Goal: Task Accomplishment & Management: Complete application form

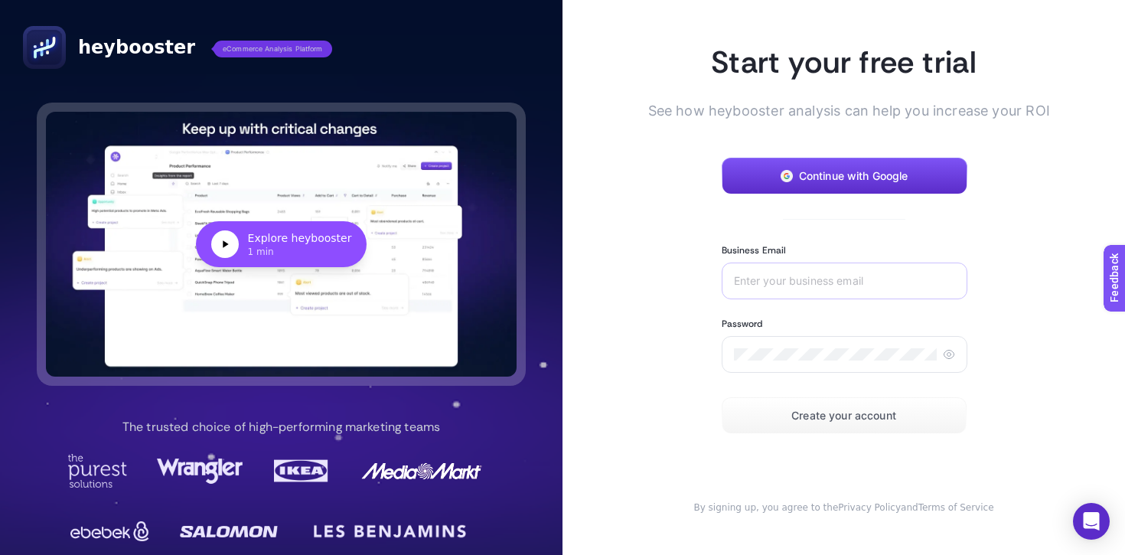
click at [810, 272] on div at bounding box center [844, 280] width 246 height 37
click at [809, 275] on input "Business Email" at bounding box center [844, 281] width 221 height 12
type input "[DATE]"
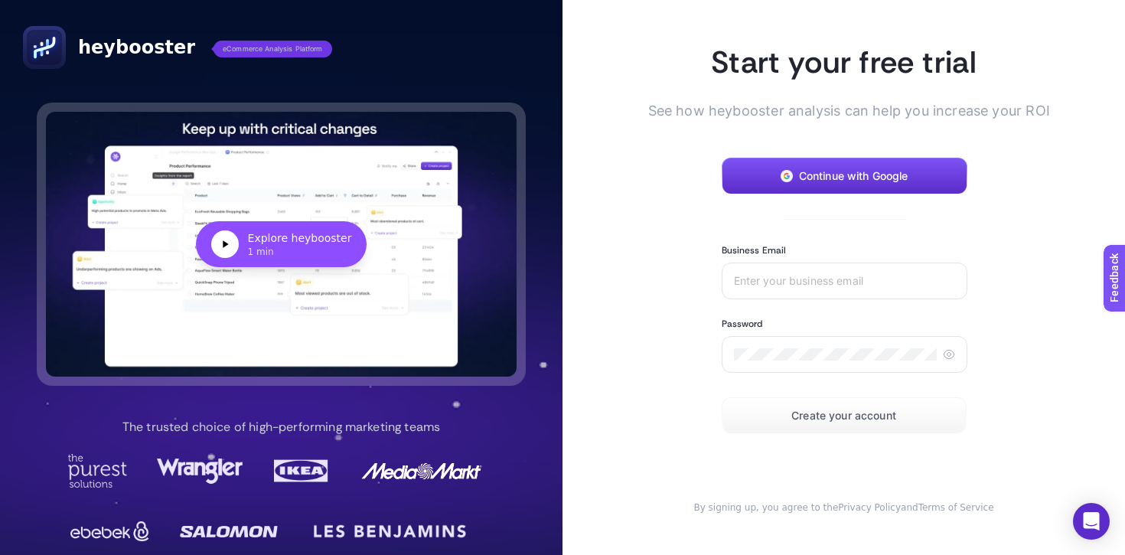
click at [1015, 314] on article "Start your free trial See how heybooster analysis can help you increase your RO…" at bounding box center [843, 277] width 562 height 555
click at [848, 272] on div at bounding box center [844, 280] width 246 height 37
click at [842, 278] on input "Business Email" at bounding box center [844, 281] width 221 height 12
type input "[EMAIL_ADDRESS][DOMAIN_NAME]"
click at [814, 345] on div at bounding box center [844, 354] width 246 height 37
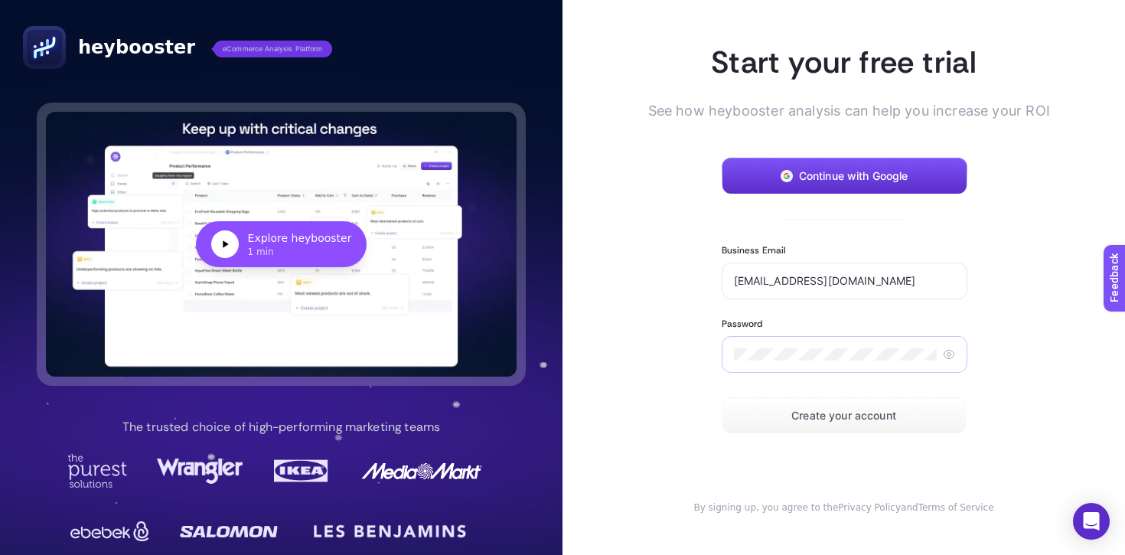
click at [891, 360] on div at bounding box center [844, 354] width 246 height 37
click at [886, 413] on span "Create your account" at bounding box center [843, 415] width 105 height 12
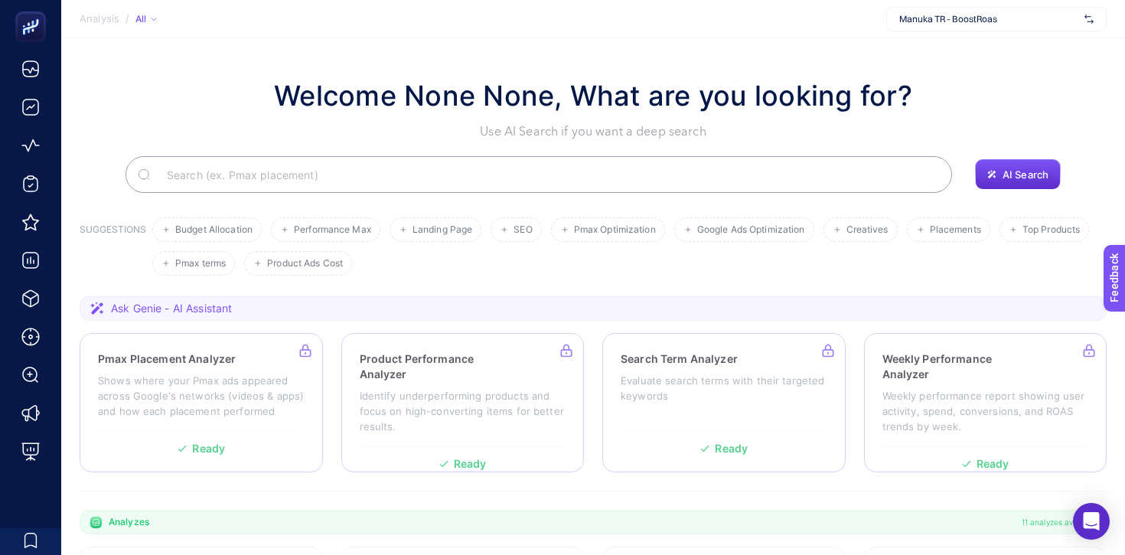
click at [996, 105] on div "Welcome None None, What are you looking for? Use AI Search if you want a deep s…" at bounding box center [593, 108] width 1027 height 66
click at [1112, 146] on section "Welcome None None, What are you looking for? Use AI Search if you want a deep s…" at bounding box center [592, 528] width 1063 height 981
